Goal: Task Accomplishment & Management: Use online tool/utility

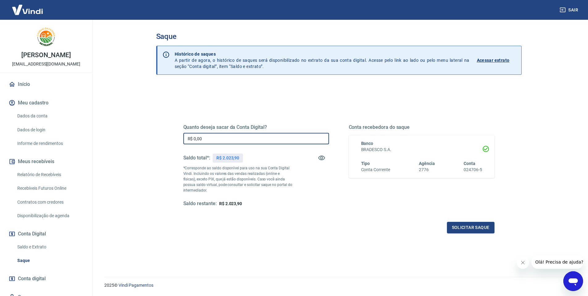
click at [221, 139] on input "R$ 0,00" at bounding box center [256, 138] width 146 height 11
type input "R$ 2.023,90"
click at [472, 231] on button "Solicitar saque" at bounding box center [471, 226] width 48 height 11
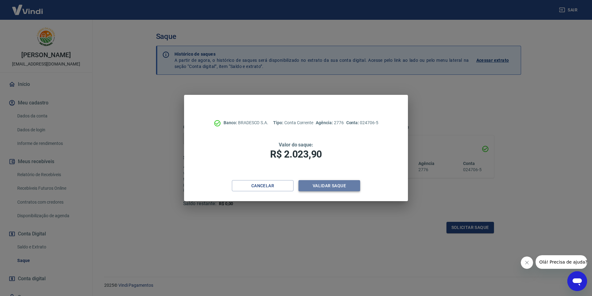
click at [332, 184] on button "Validar saque" at bounding box center [330, 185] width 62 height 11
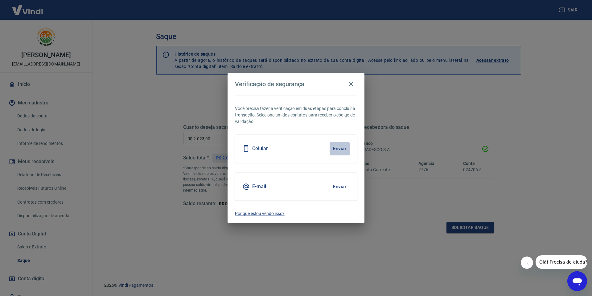
click at [334, 144] on button "Enviar" at bounding box center [340, 148] width 20 height 13
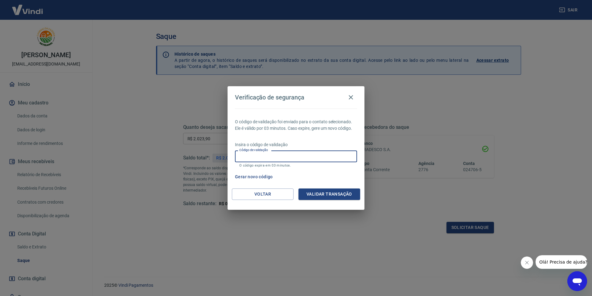
click at [333, 151] on input "Código de validação" at bounding box center [296, 155] width 122 height 11
type input "660206"
click at [341, 196] on button "Validar transação" at bounding box center [330, 193] width 62 height 11
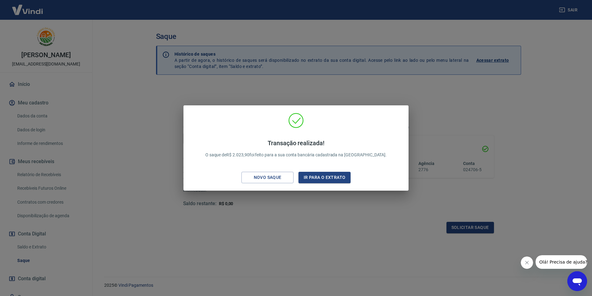
click at [461, 105] on div "Transação realizada! O saque de R$ 2.023,90 foi feito para a sua conta bancária…" at bounding box center [296, 148] width 592 height 296
